Goal: Information Seeking & Learning: Learn about a topic

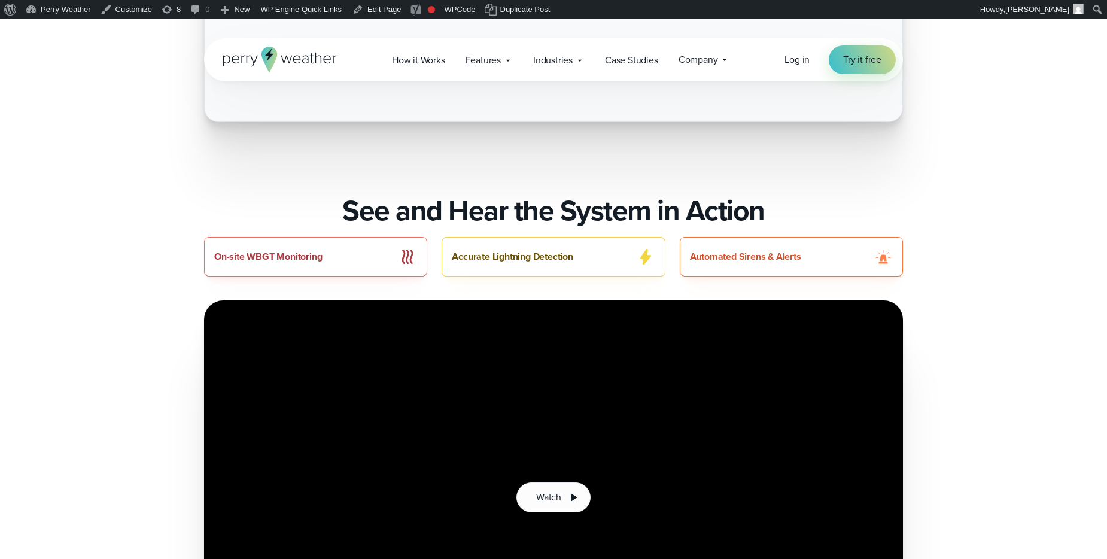
scroll to position [795, 0]
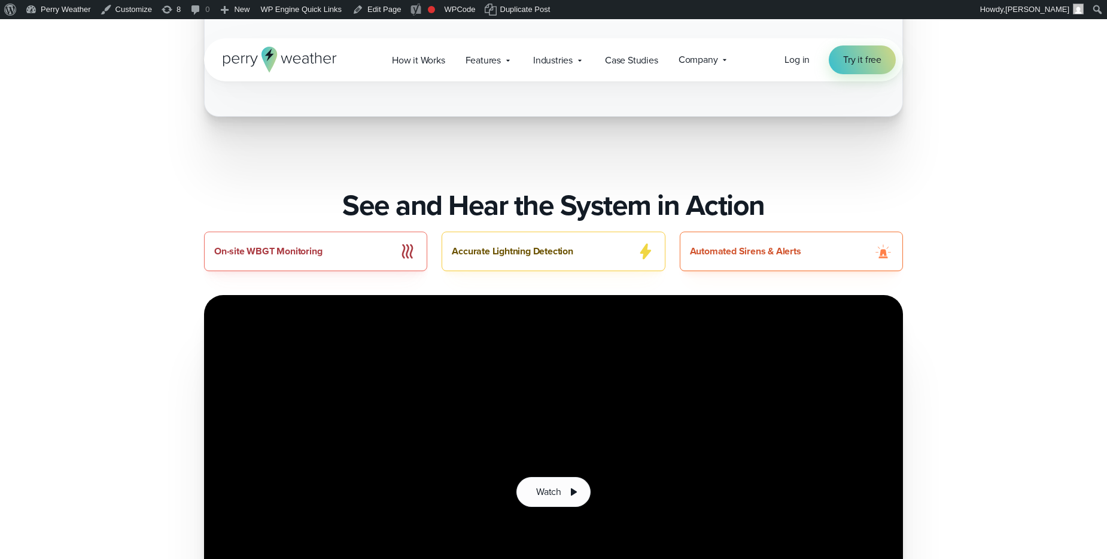
click at [416, 254] on div "On-site WBGT Monitoring" at bounding box center [315, 251] width 223 height 39
drag, startPoint x: 484, startPoint y: 250, endPoint x: 491, endPoint y: 250, distance: 7.8
click at [484, 250] on div "Accurate Lightning Detection" at bounding box center [553, 251] width 223 height 39
click at [787, 247] on div "Automated Sirens & Alerts" at bounding box center [791, 251] width 223 height 39
click at [627, 241] on div "Accurate Lightning Detection" at bounding box center [553, 251] width 223 height 39
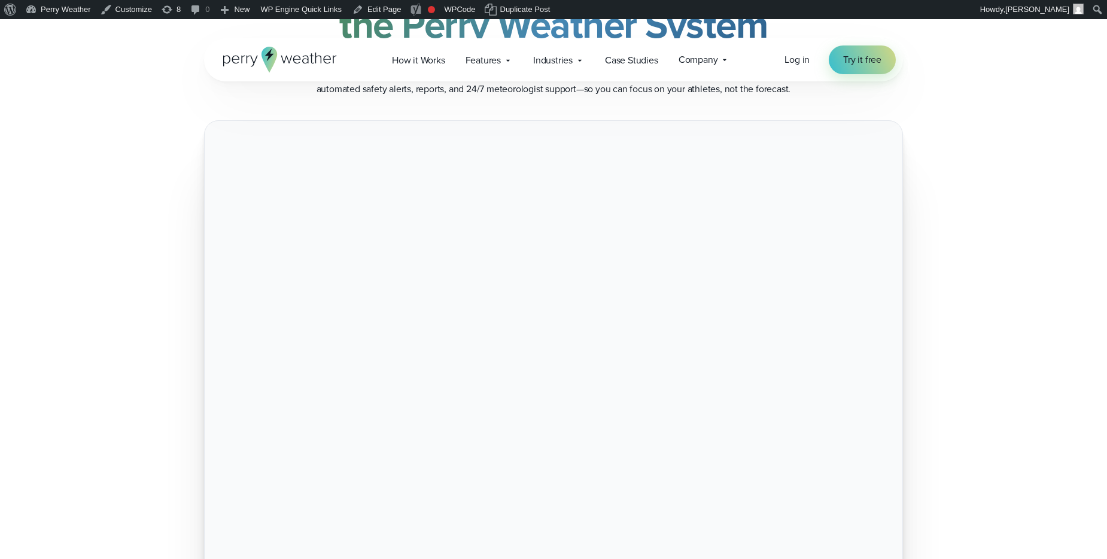
scroll to position [199, 0]
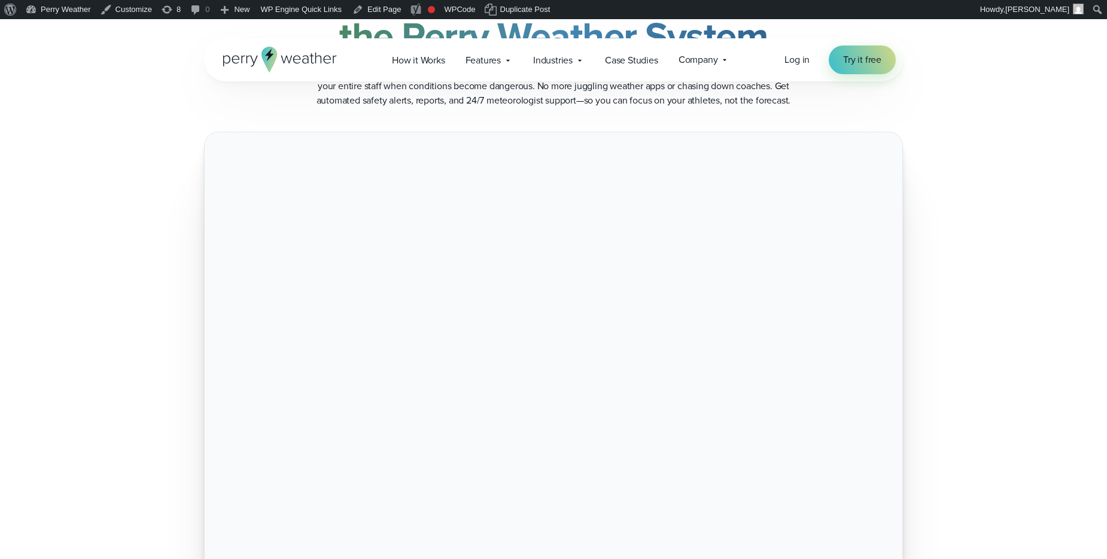
click at [924, 258] on div at bounding box center [554, 422] width 862 height 581
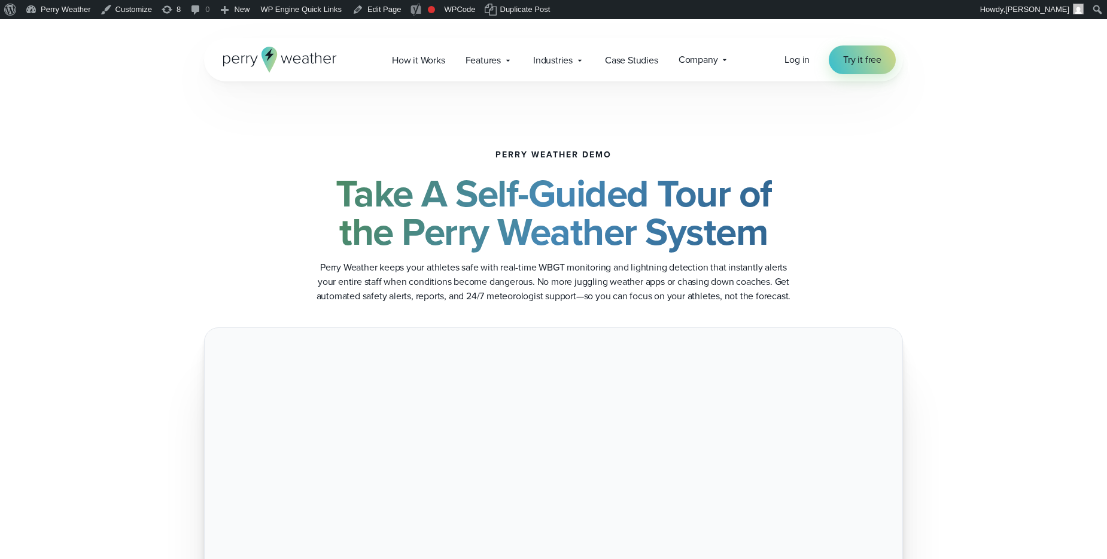
scroll to position [0, 0]
